Goal: Navigation & Orientation: Find specific page/section

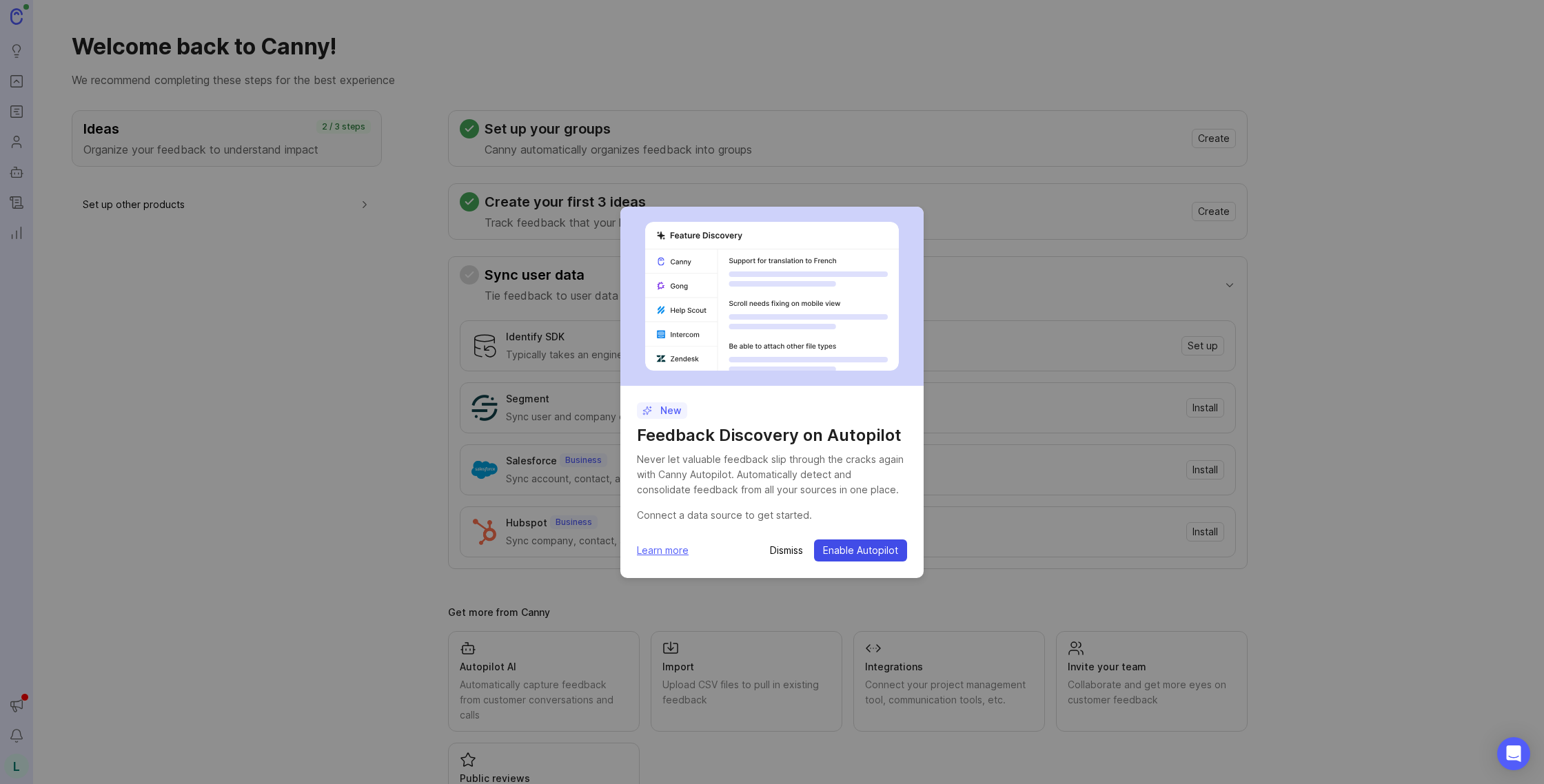
click at [900, 549] on button "Enable Autopilot" at bounding box center [861, 550] width 93 height 22
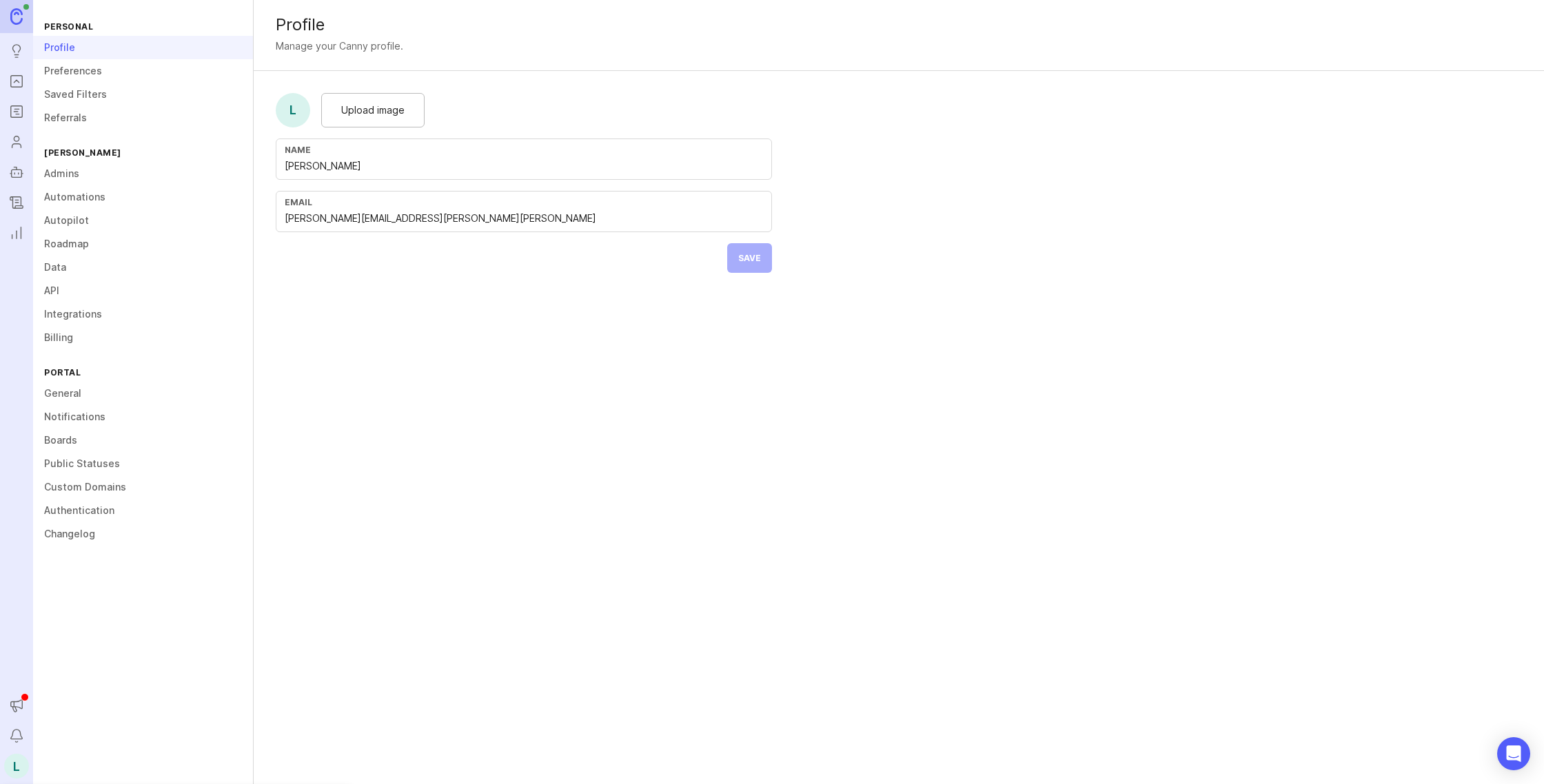
click at [751, 261] on form "L Upload image Name [PERSON_NAME] Email [PERSON_NAME][EMAIL_ADDRESS][PERSON_NAM…" at bounding box center [524, 183] width 540 height 224
click at [82, 69] on link "Preferences" at bounding box center [143, 71] width 220 height 23
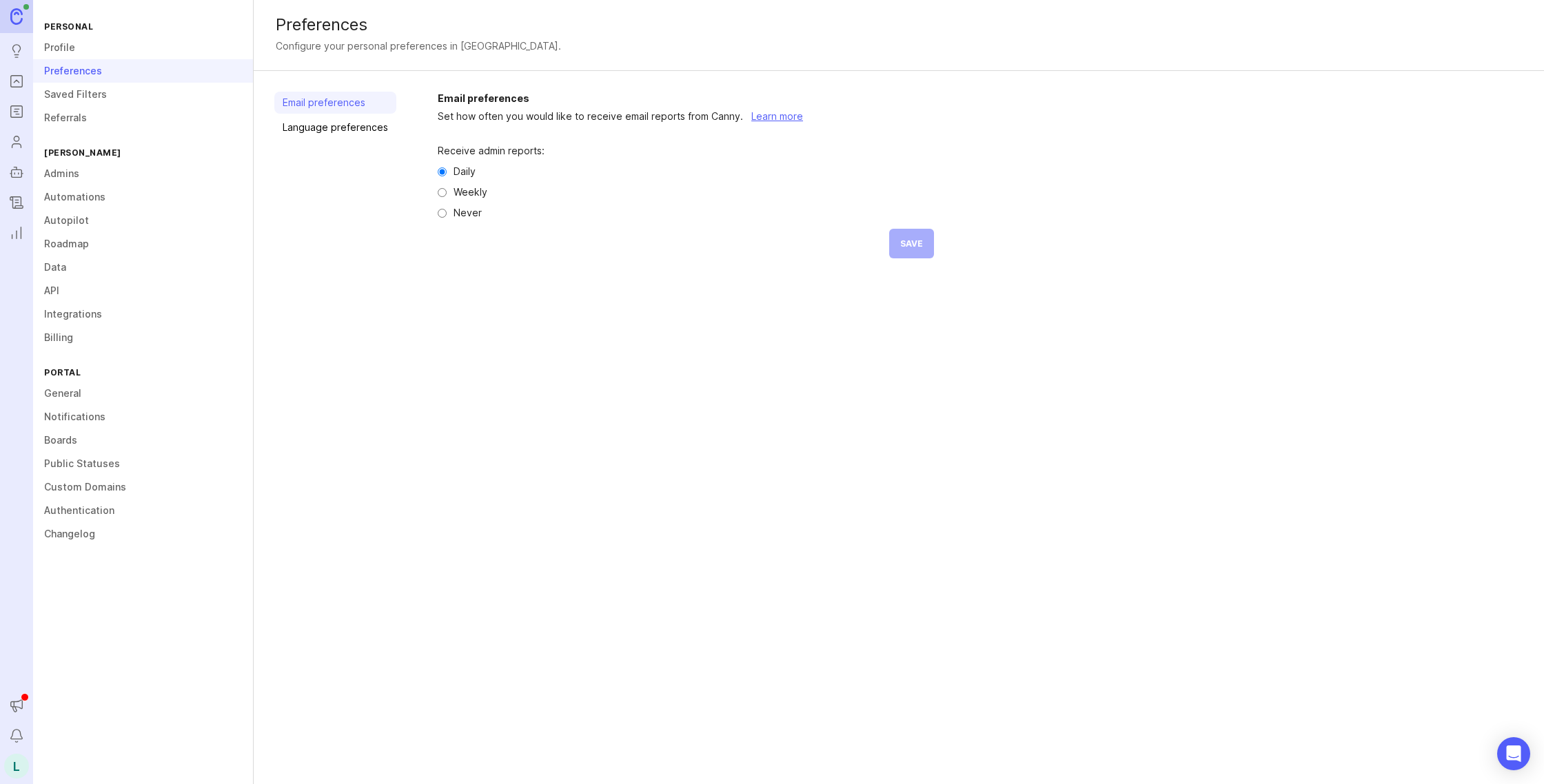
click at [73, 99] on link "Saved Filters" at bounding box center [143, 94] width 220 height 23
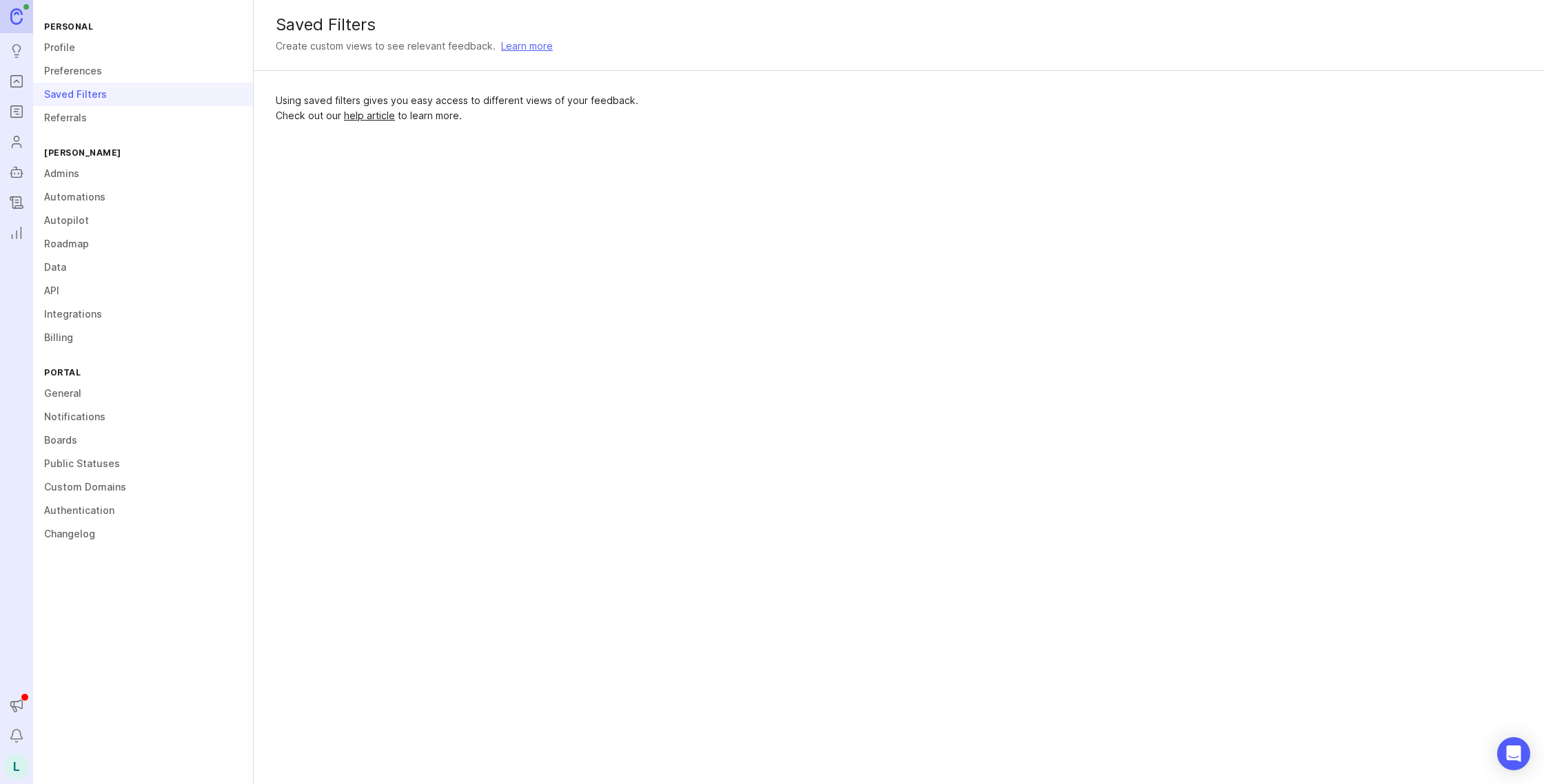
click at [70, 115] on link "Referrals" at bounding box center [143, 118] width 220 height 23
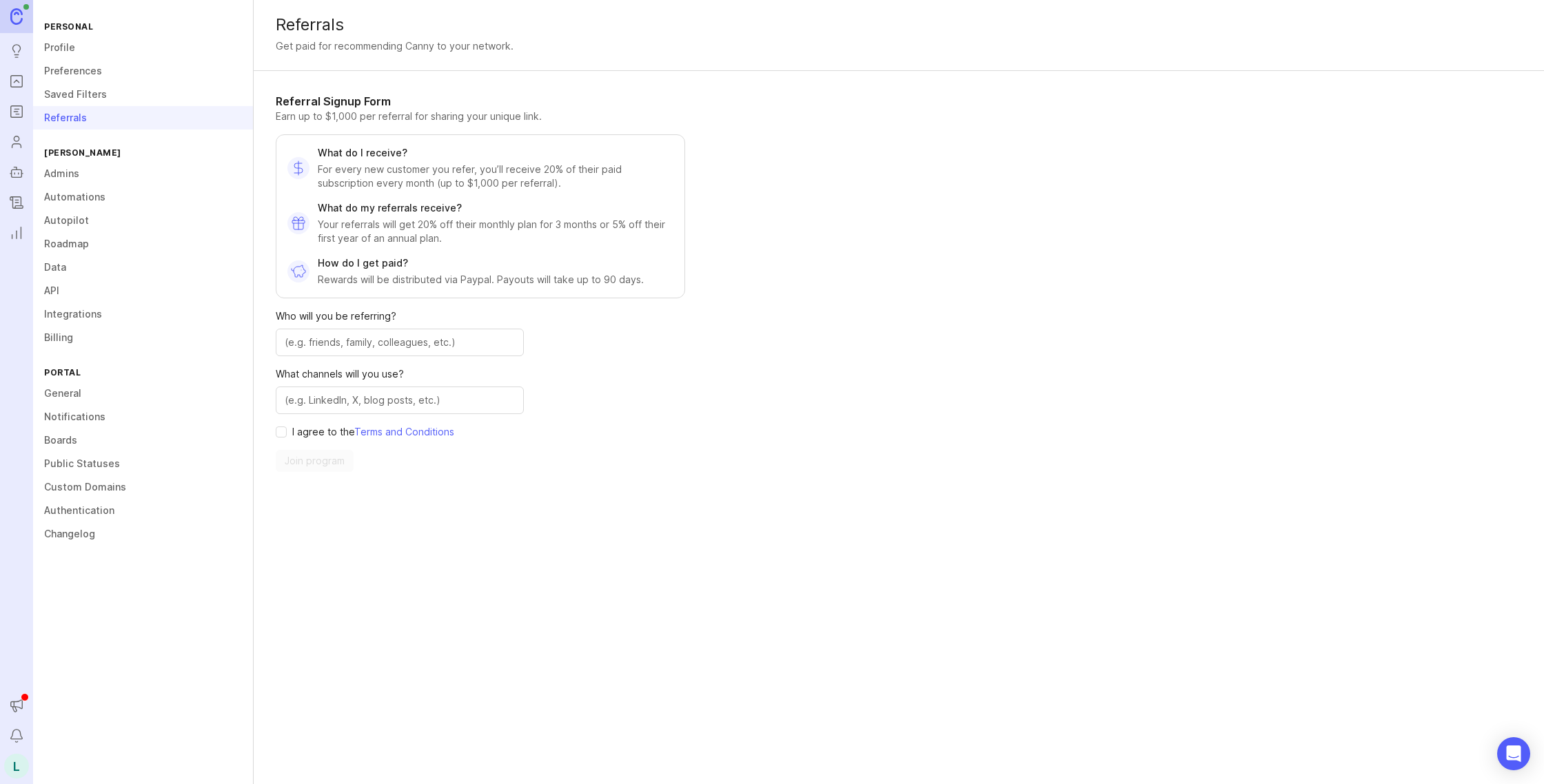
click at [77, 52] on link "Profile" at bounding box center [143, 47] width 220 height 23
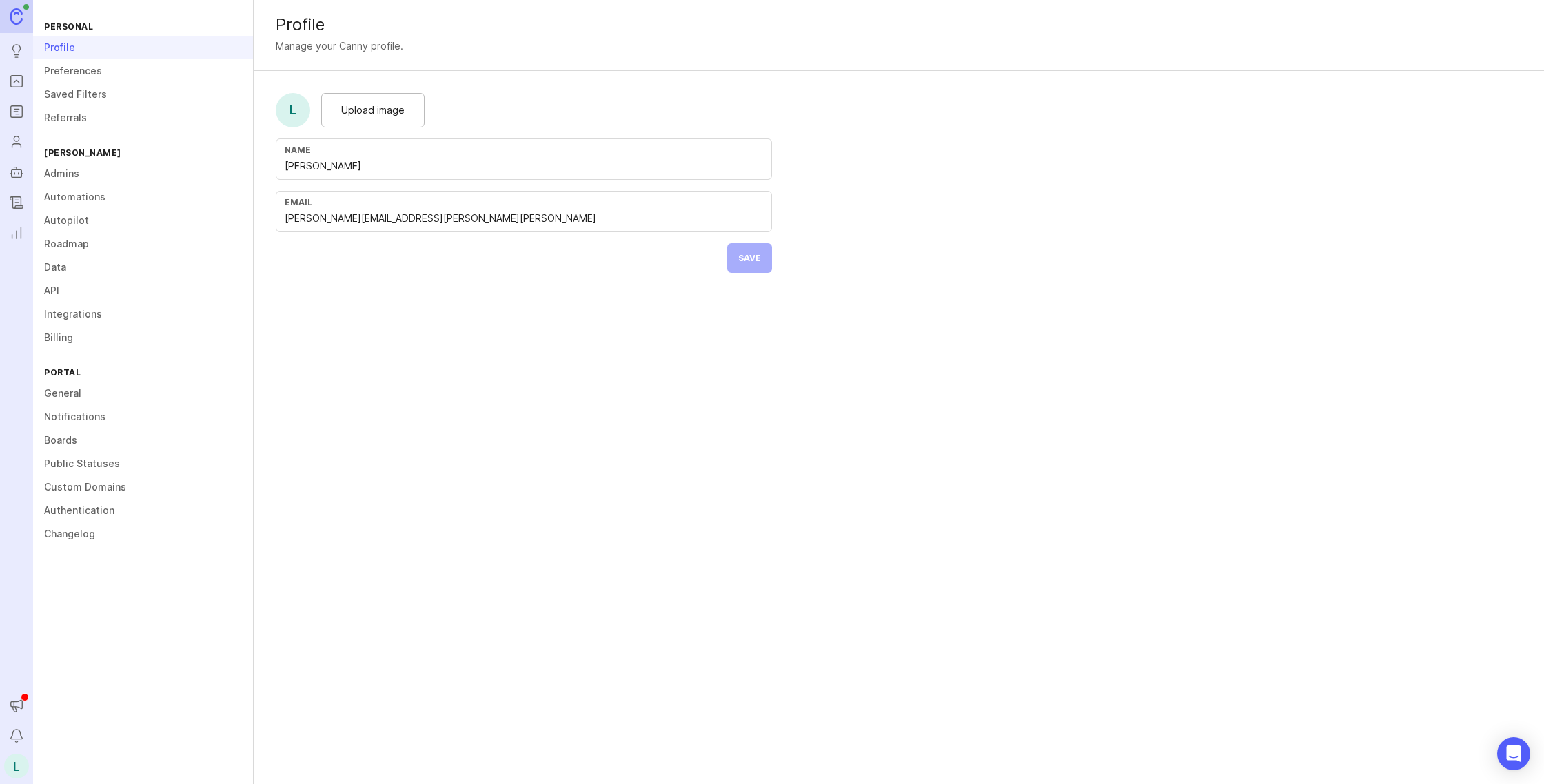
click at [16, 81] on icon "Portal" at bounding box center [17, 80] width 15 height 16
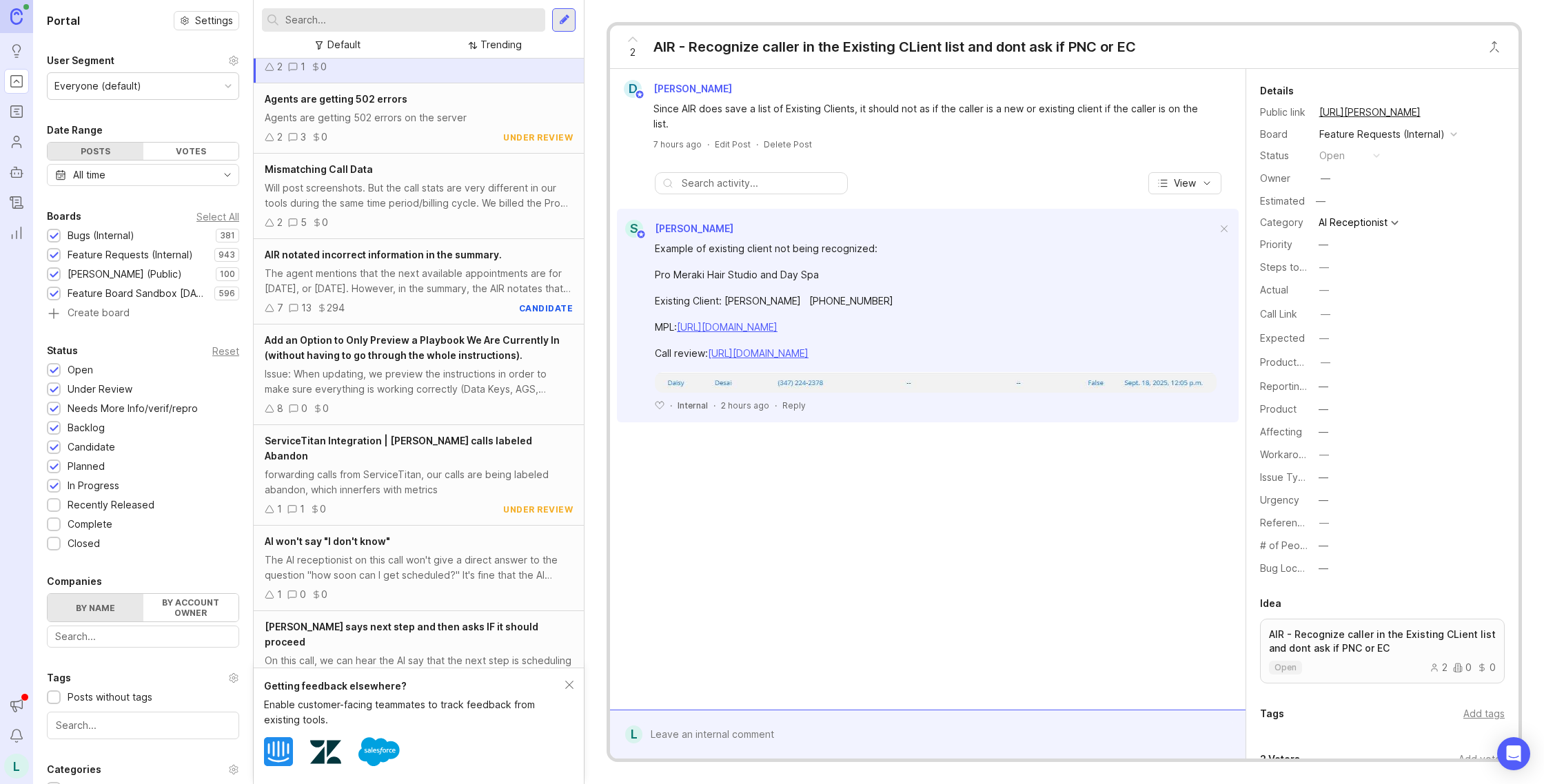
scroll to position [80, 0]
click at [412, 125] on div "2 3 0 under review" at bounding box center [419, 132] width 308 height 15
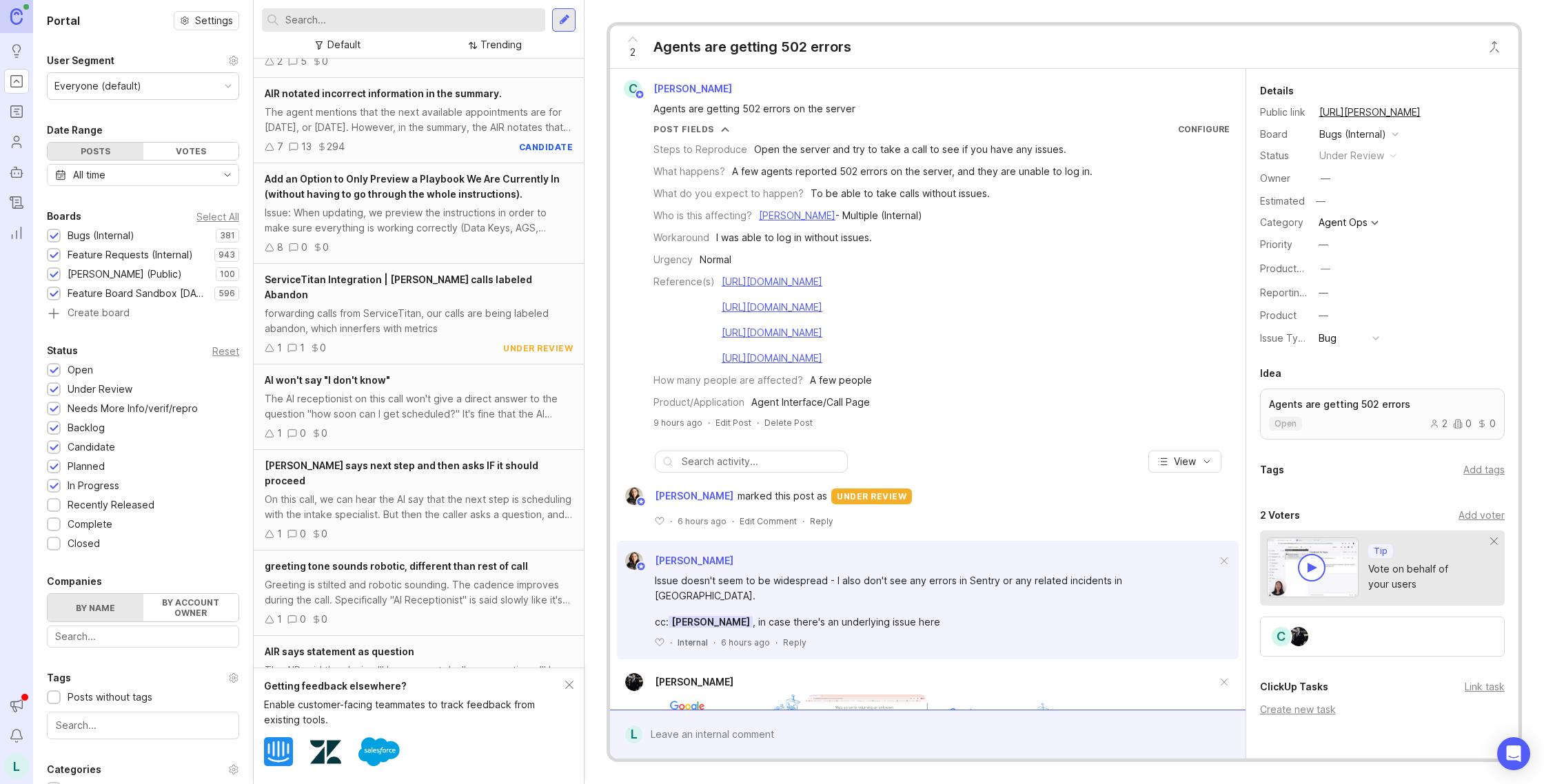
scroll to position [241, 0]
click at [419, 422] on div "1 0 0" at bounding box center [419, 430] width 308 height 15
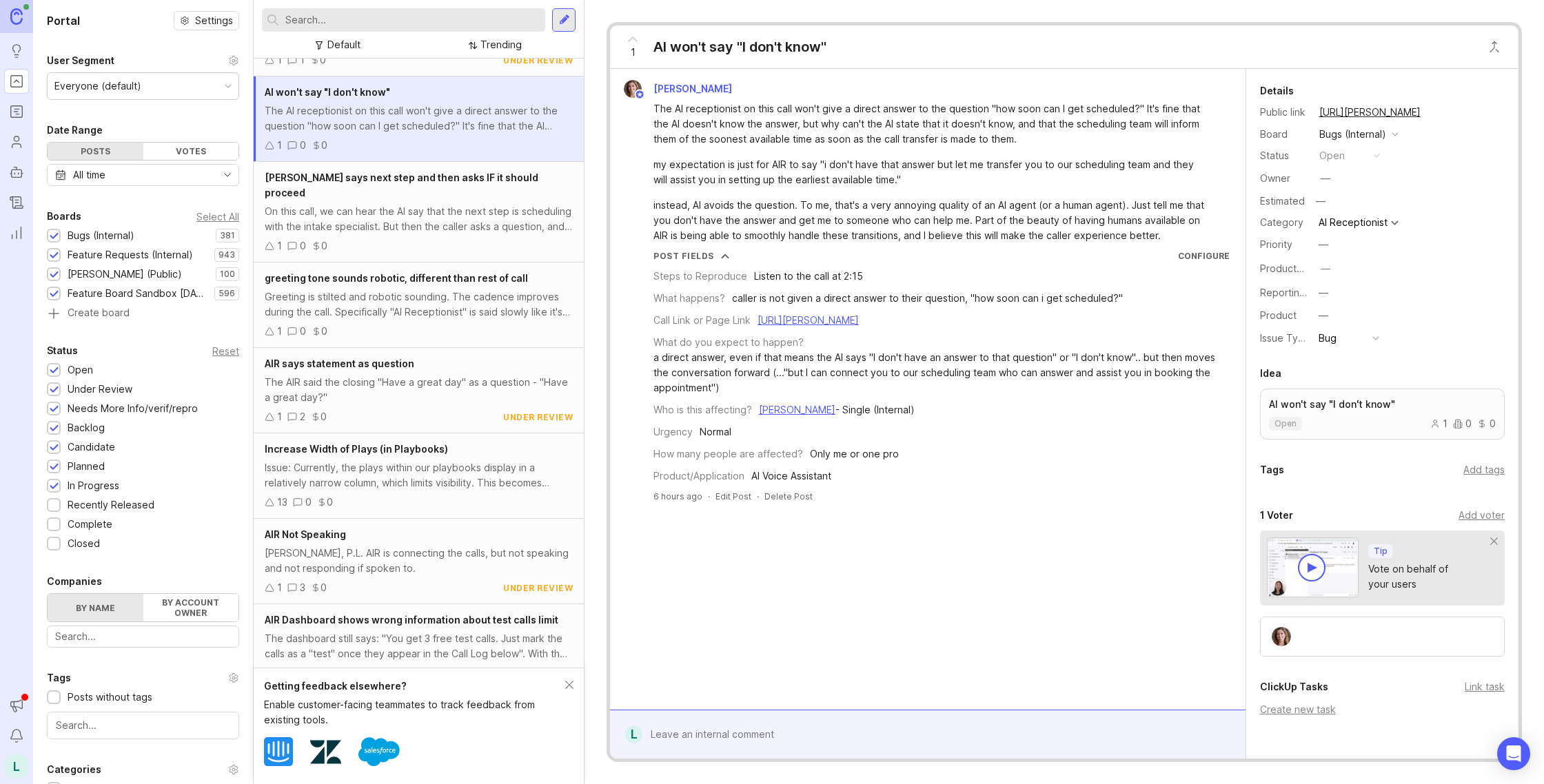
scroll to position [526, 0]
